Goal: Entertainment & Leisure: Consume media (video, audio)

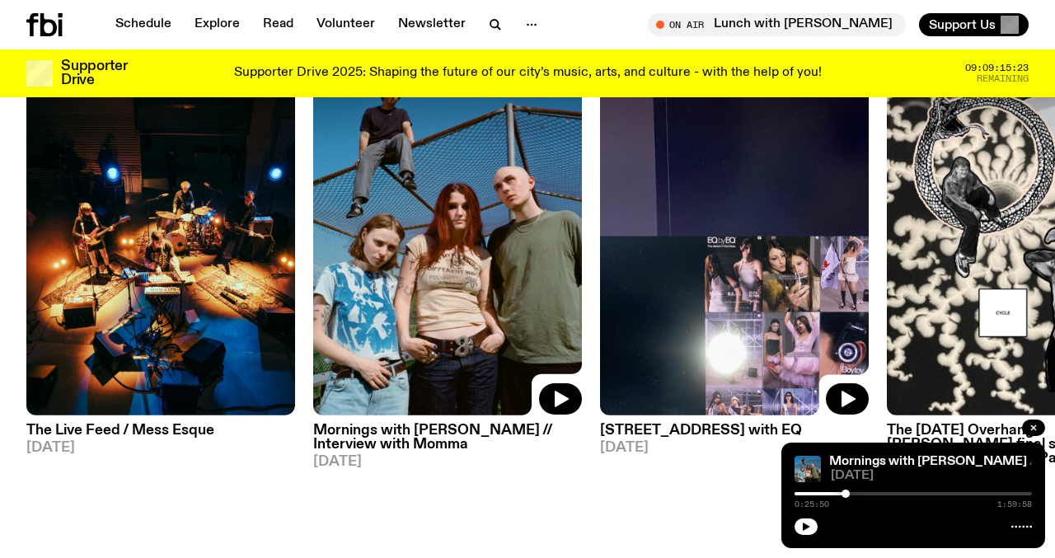
scroll to position [812, 0]
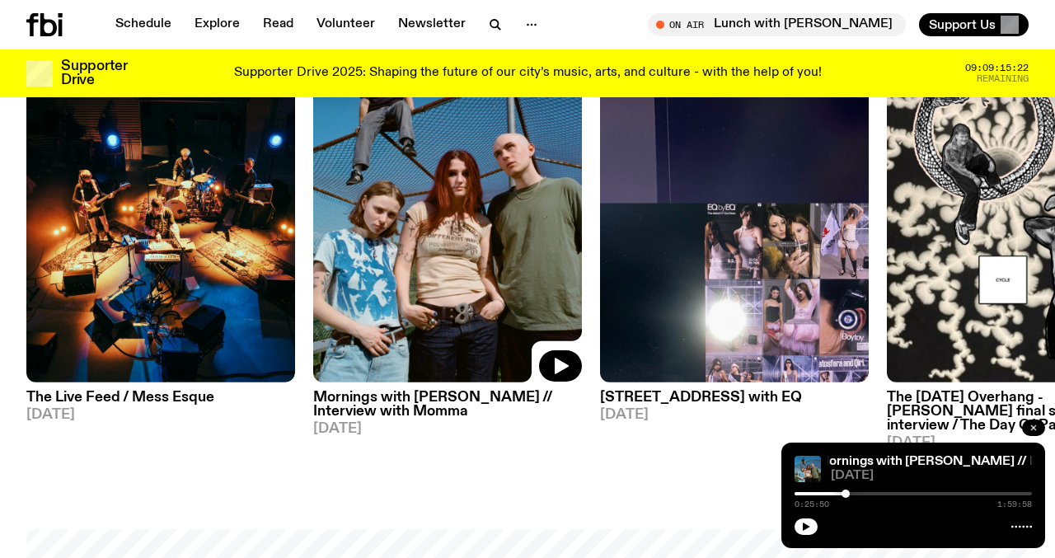
click at [1032, 434] on button "button" at bounding box center [1033, 428] width 23 height 16
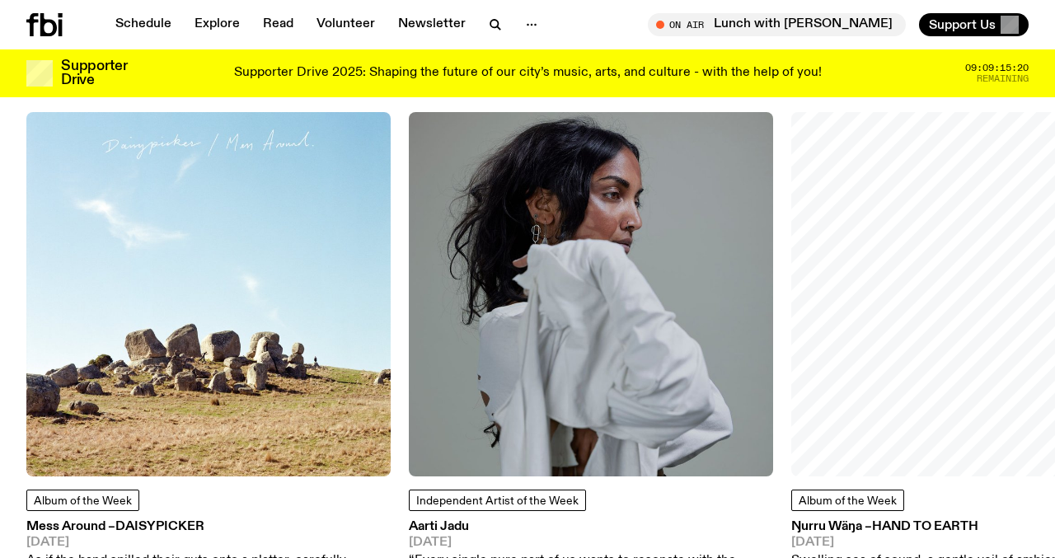
scroll to position [1932, 0]
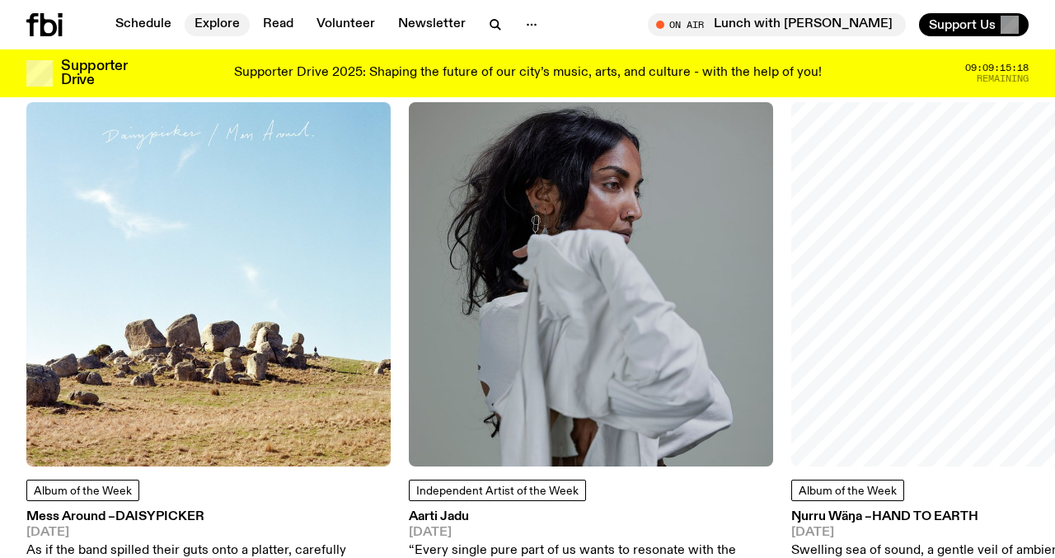
click at [219, 25] on link "Explore" at bounding box center [217, 24] width 65 height 23
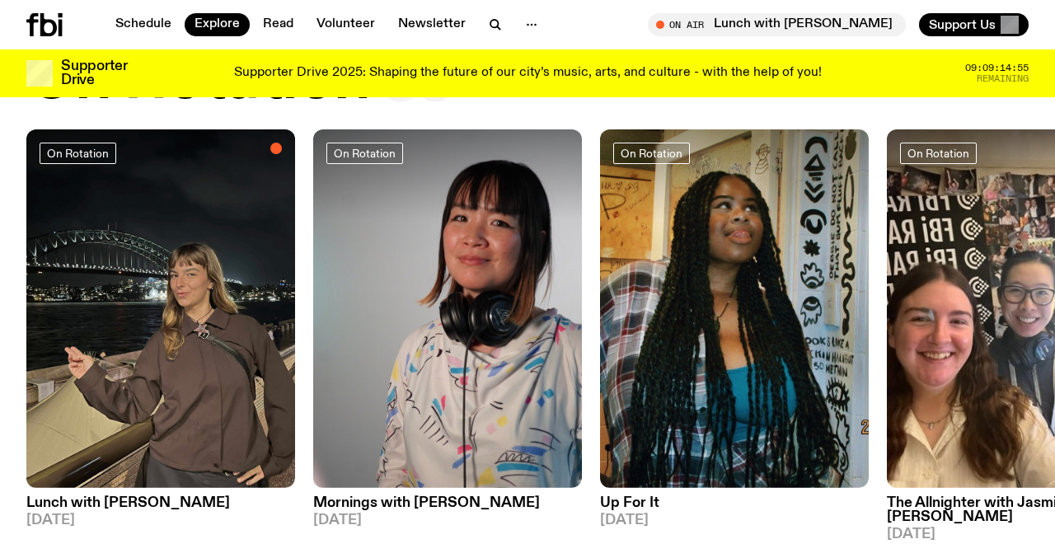
scroll to position [668, 0]
